Goal: Navigation & Orientation: Find specific page/section

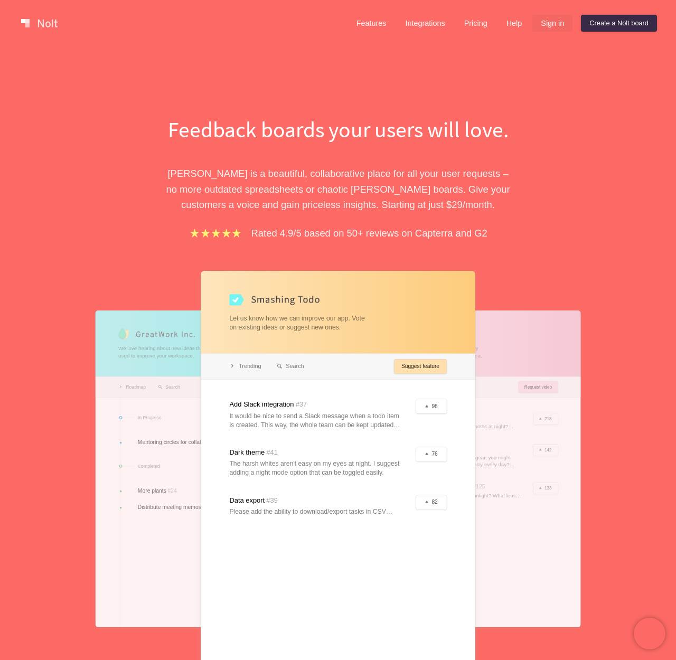
click at [556, 25] on link "Sign in" at bounding box center [552, 23] width 40 height 17
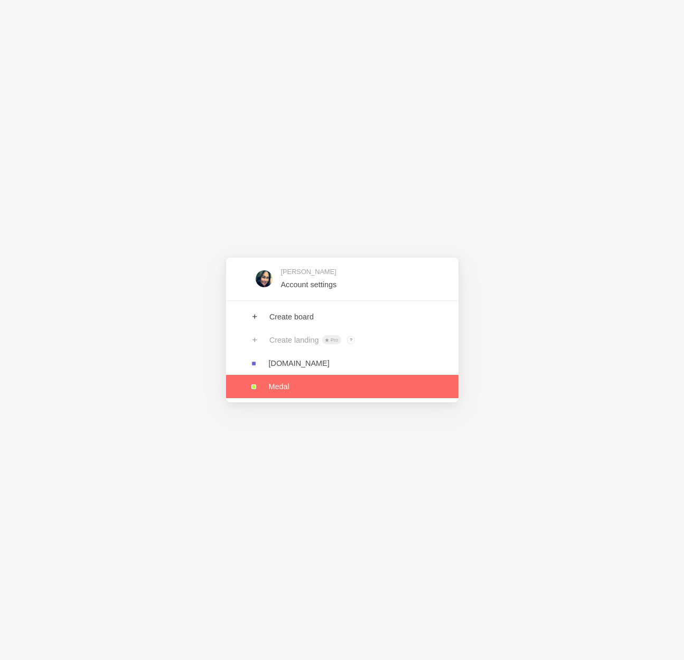
click at [262, 391] on link at bounding box center [342, 386] width 232 height 23
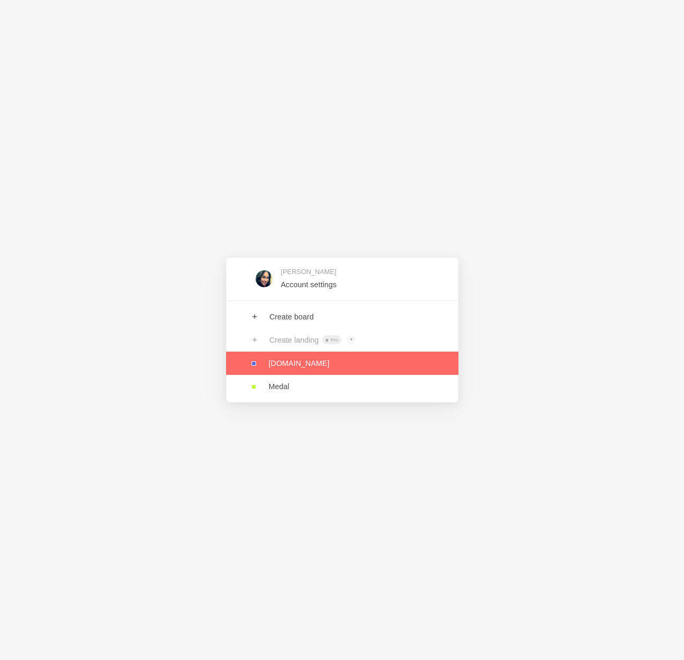
click at [285, 367] on link at bounding box center [342, 363] width 232 height 23
click at [289, 366] on link at bounding box center [342, 363] width 232 height 23
